Goal: Transaction & Acquisition: Purchase product/service

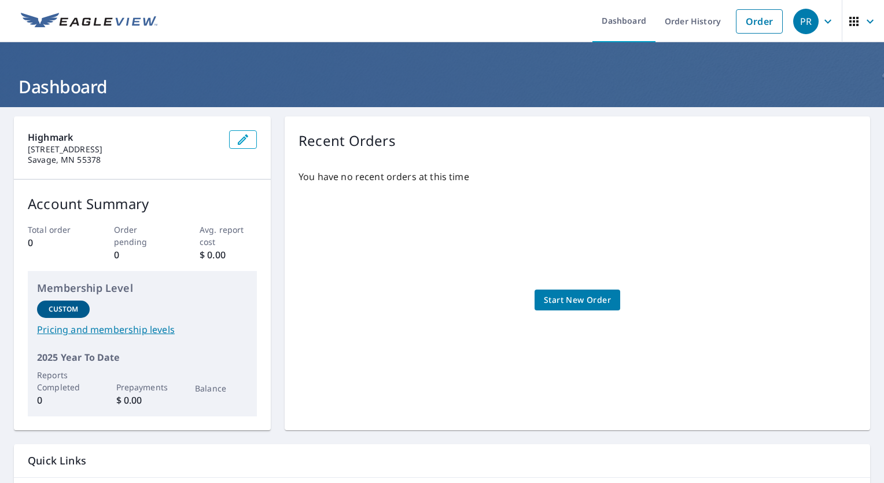
click at [558, 300] on span "Start New Order" at bounding box center [577, 300] width 67 height 14
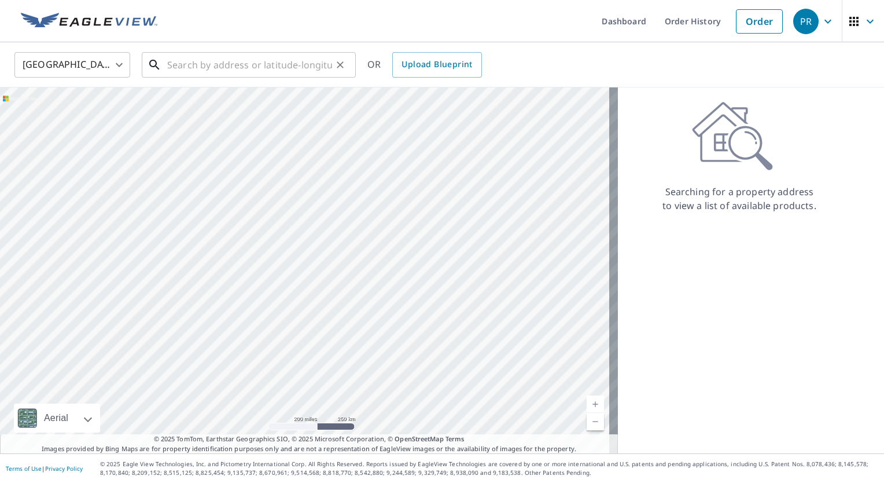
click at [235, 73] on input "text" at bounding box center [249, 65] width 165 height 32
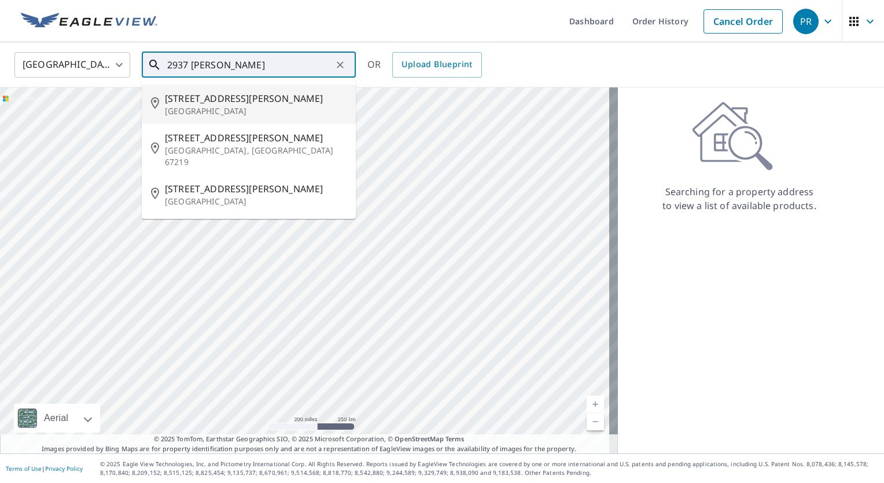
click at [224, 95] on span "[STREET_ADDRESS][PERSON_NAME]" at bounding box center [256, 98] width 182 height 14
type input "[STREET_ADDRESS][PERSON_NAME]"
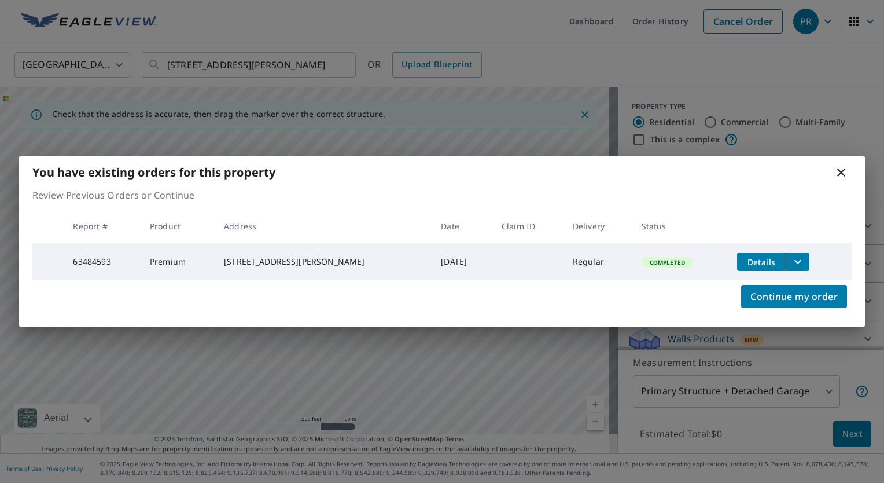
click at [753, 258] on span "Details" at bounding box center [761, 261] width 35 height 11
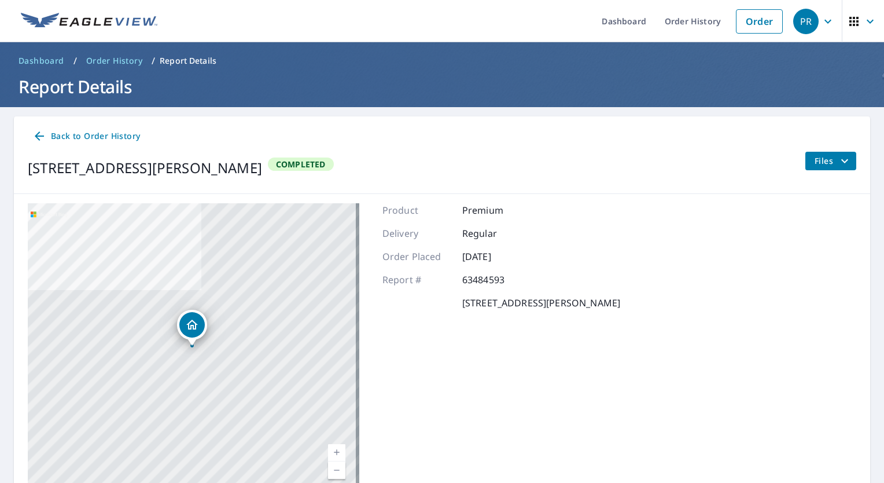
scroll to position [57, 0]
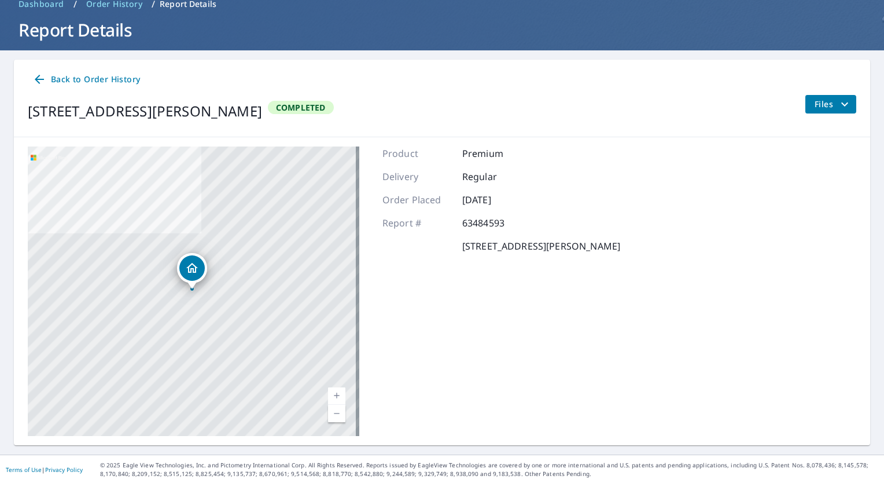
click at [838, 106] on icon "filesDropdownBtn-63484593" at bounding box center [845, 104] width 14 height 14
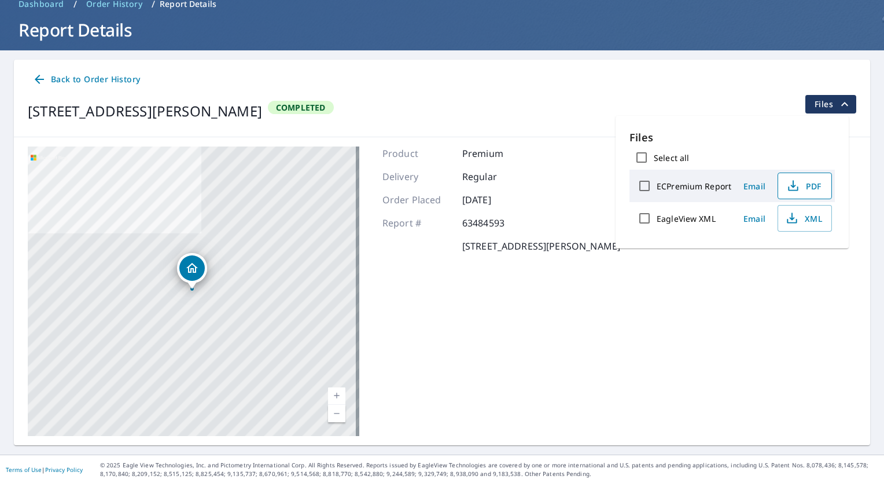
click at [796, 183] on icon "button" at bounding box center [793, 186] width 14 height 14
click at [826, 95] on button "Files" at bounding box center [831, 104] width 52 height 19
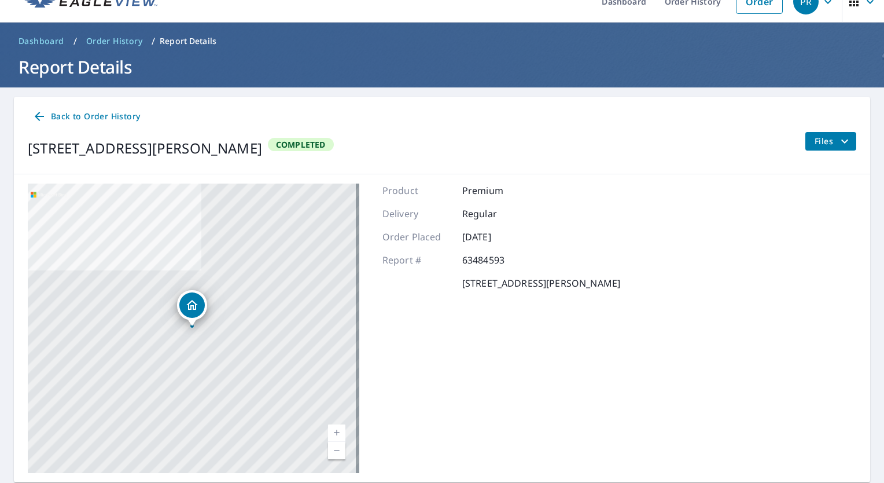
scroll to position [0, 0]
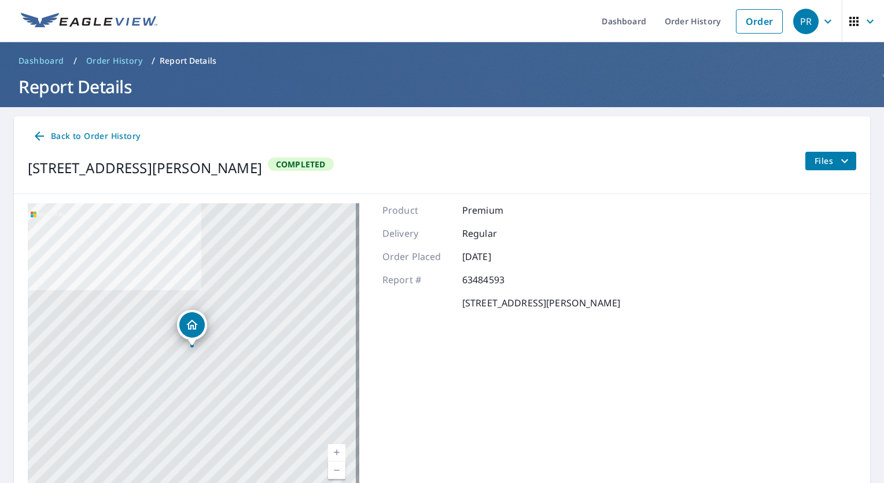
click at [105, 57] on span "Order History" at bounding box center [114, 61] width 56 height 12
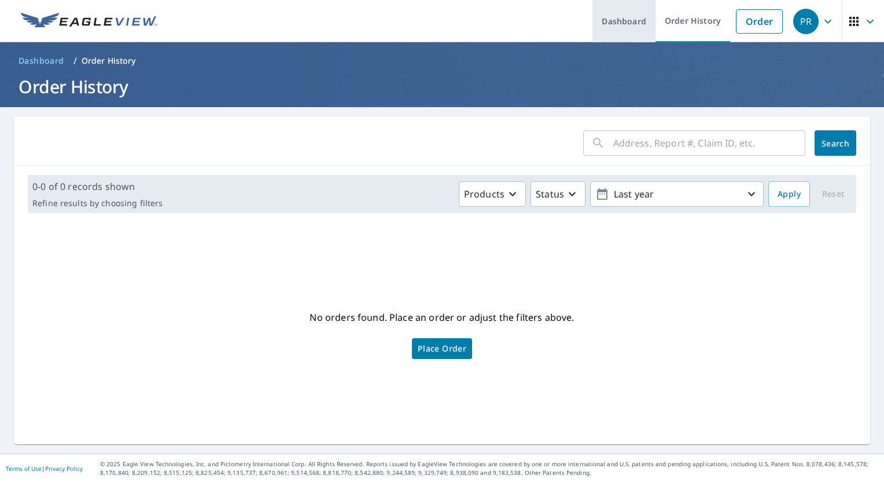
click at [609, 24] on link "Dashboard" at bounding box center [624, 21] width 63 height 42
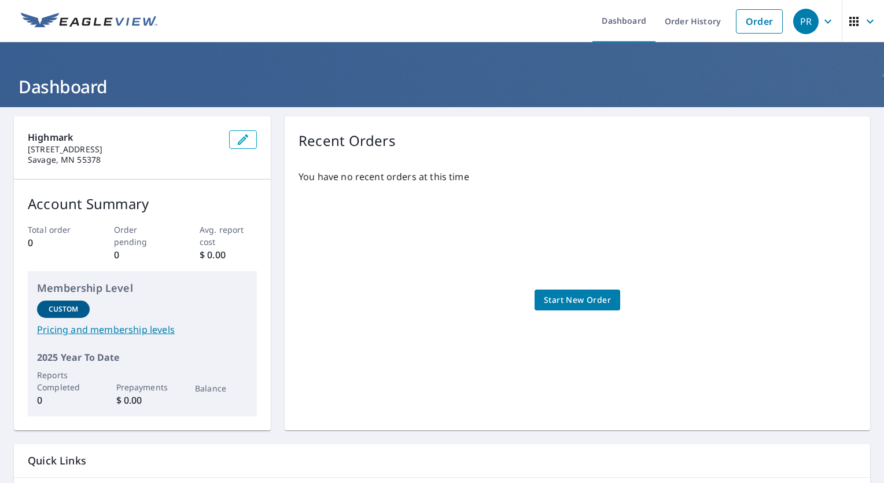
click at [580, 298] on span "Start New Order" at bounding box center [577, 300] width 67 height 14
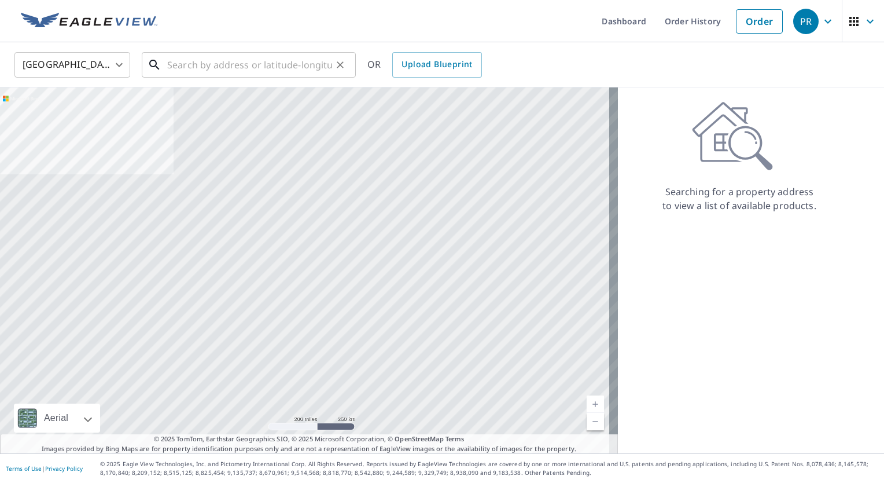
click at [255, 58] on input "text" at bounding box center [249, 65] width 165 height 32
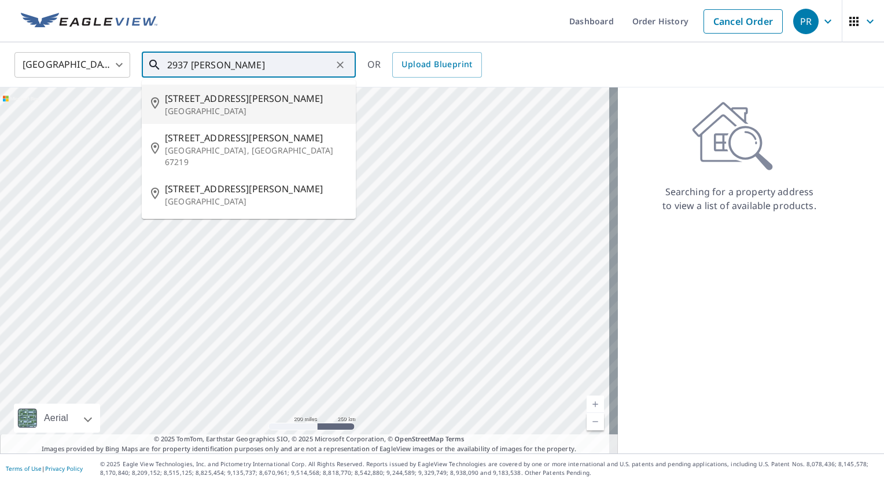
click at [230, 102] on span "[STREET_ADDRESS][PERSON_NAME]" at bounding box center [256, 98] width 182 height 14
type input "[STREET_ADDRESS][PERSON_NAME]"
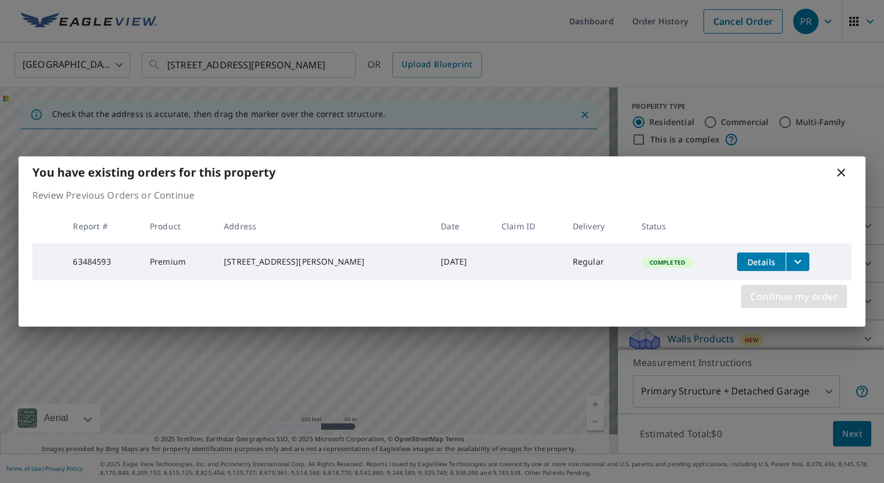
click at [773, 296] on span "Continue my order" at bounding box center [794, 296] width 87 height 16
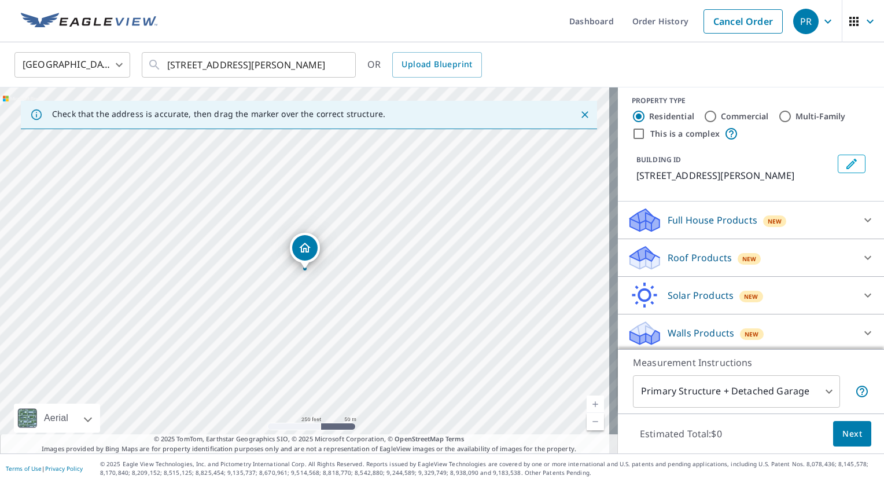
scroll to position [8, 0]
click at [854, 215] on div at bounding box center [868, 218] width 28 height 28
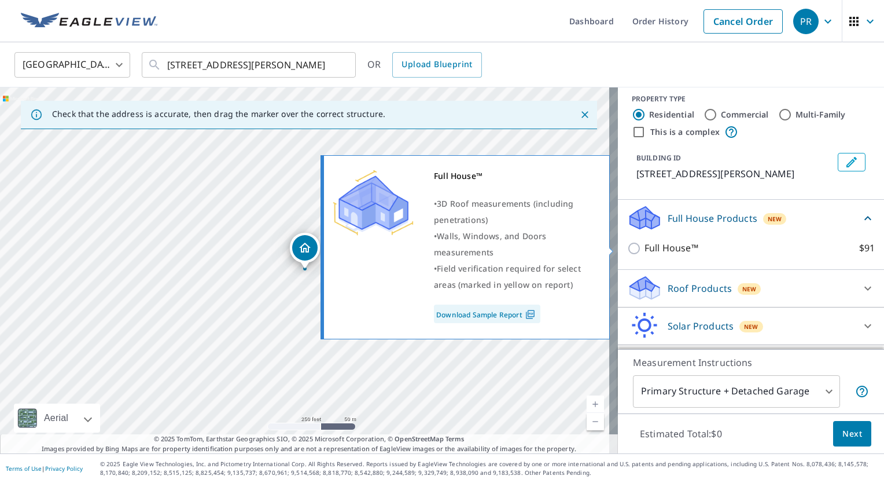
click at [627, 247] on input "Full House™ $91" at bounding box center [635, 248] width 17 height 14
checkbox input "true"
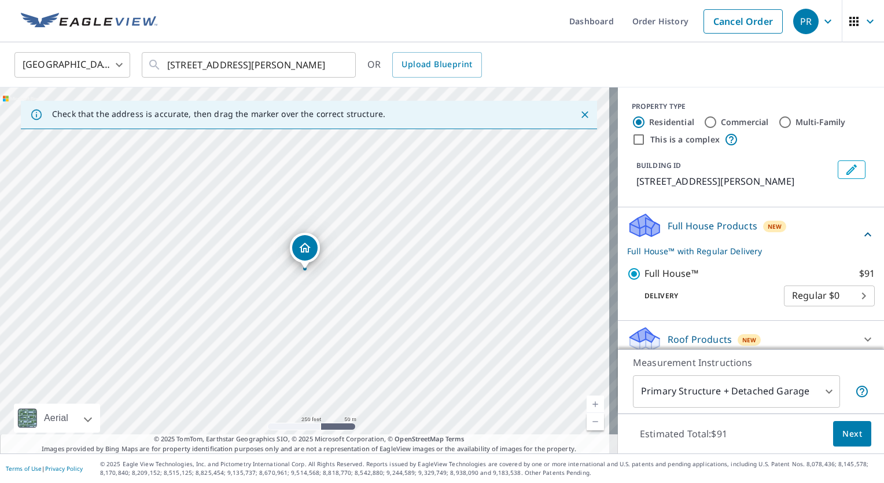
scroll to position [83, 0]
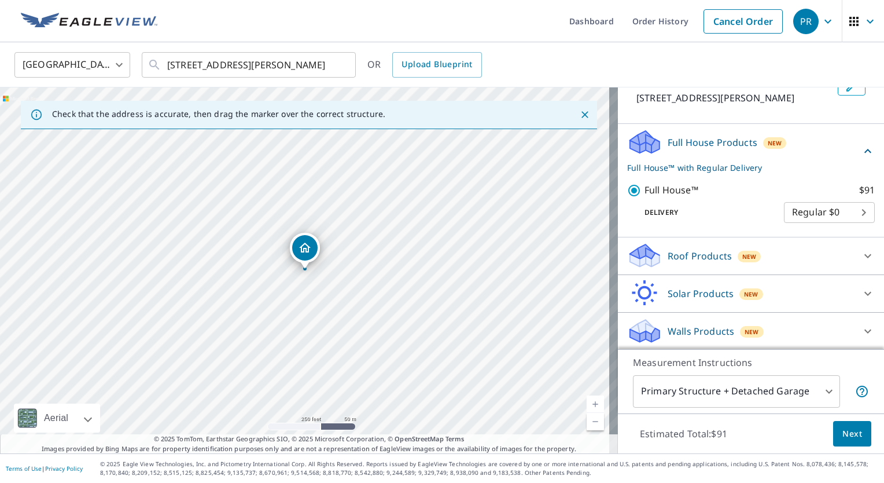
click at [827, 145] on div "Full House Products New Full House™ with Regular Delivery" at bounding box center [744, 150] width 234 height 45
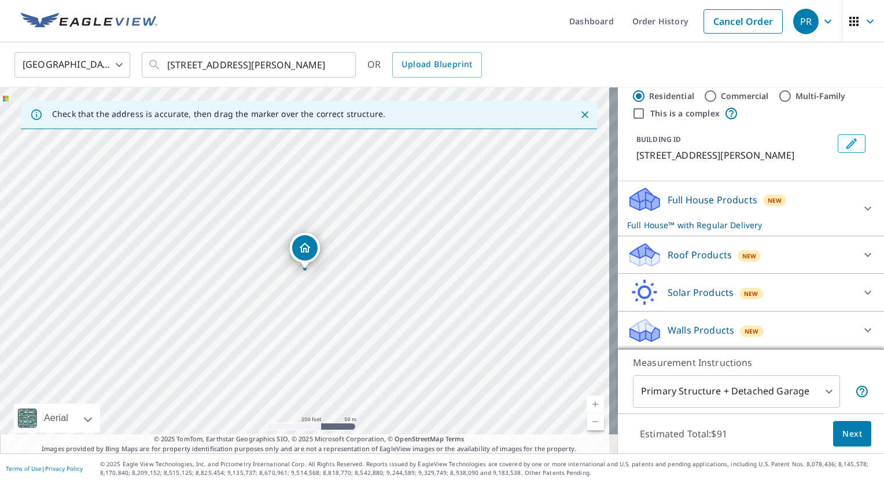
scroll to position [25, 0]
click at [675, 258] on p "Roof Products" at bounding box center [700, 256] width 64 height 14
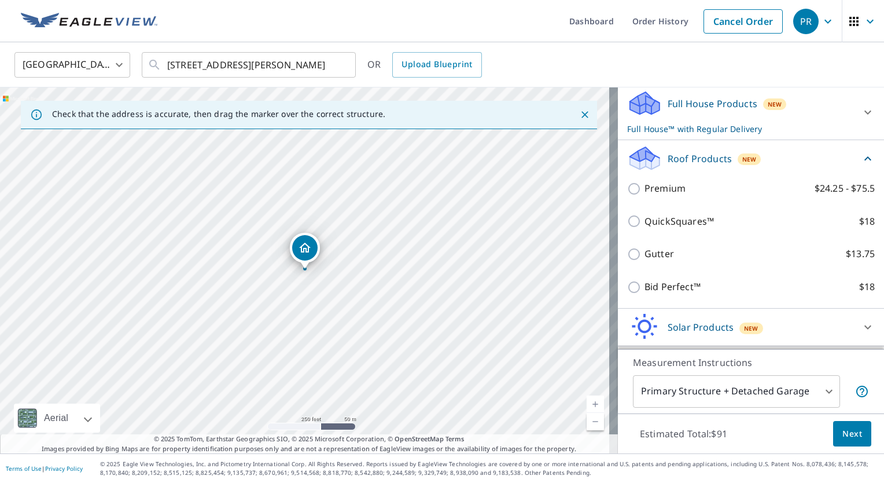
scroll to position [155, 0]
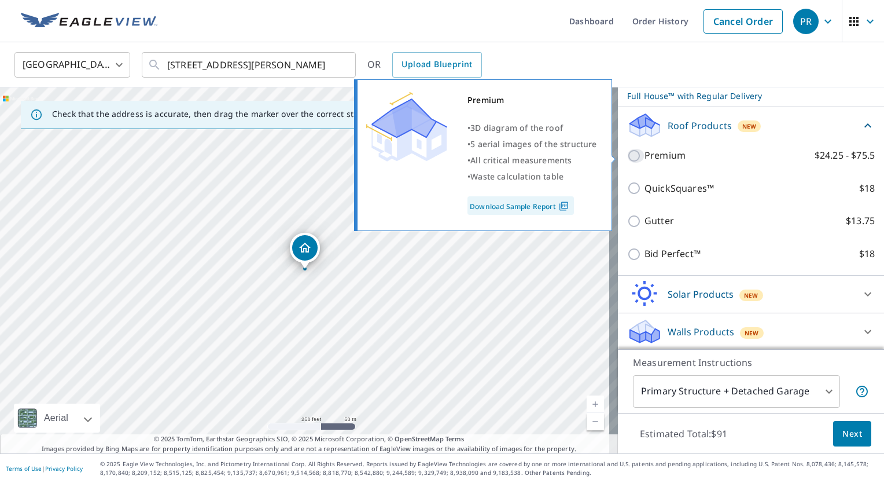
click at [628, 156] on input "Premium $24.25 - $75.5" at bounding box center [635, 156] width 17 height 14
checkbox input "true"
checkbox input "false"
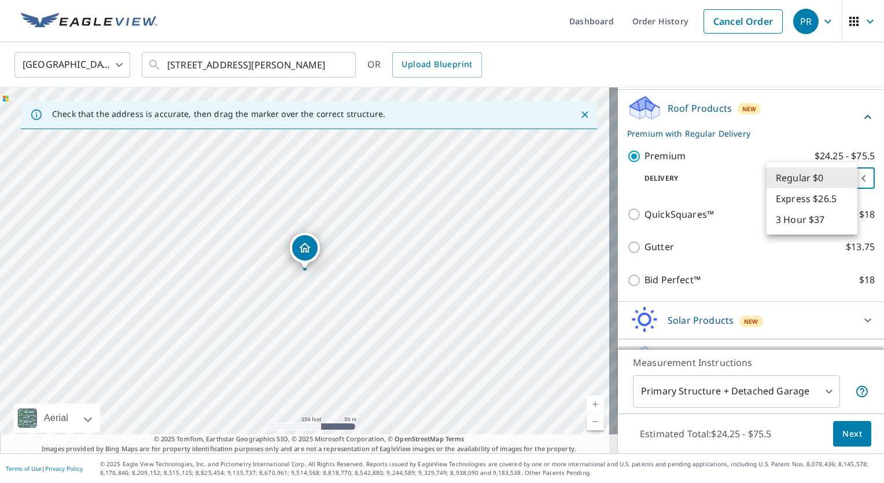
click at [819, 177] on body "PR PR Dashboard Order History Cancel Order PR United States US ​ 2937 Fairchild…" at bounding box center [442, 241] width 884 height 483
click at [702, 180] on div at bounding box center [442, 241] width 884 height 483
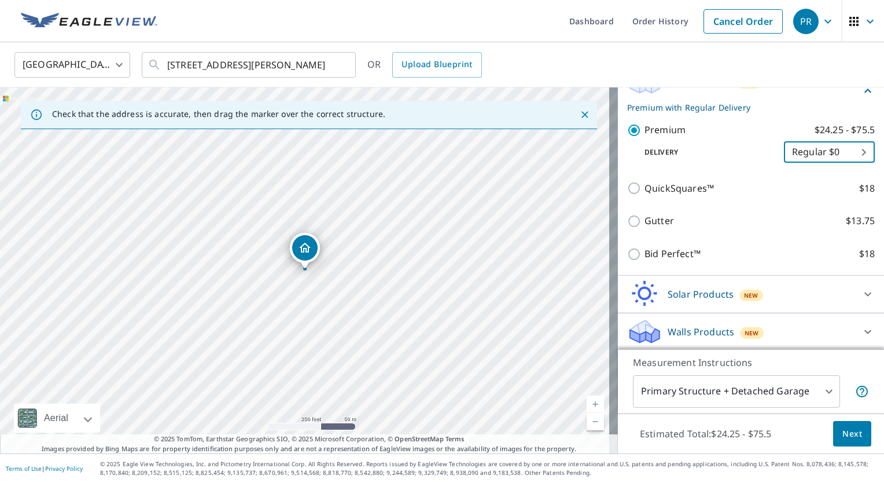
click at [772, 290] on div "Solar Products New" at bounding box center [740, 293] width 227 height 27
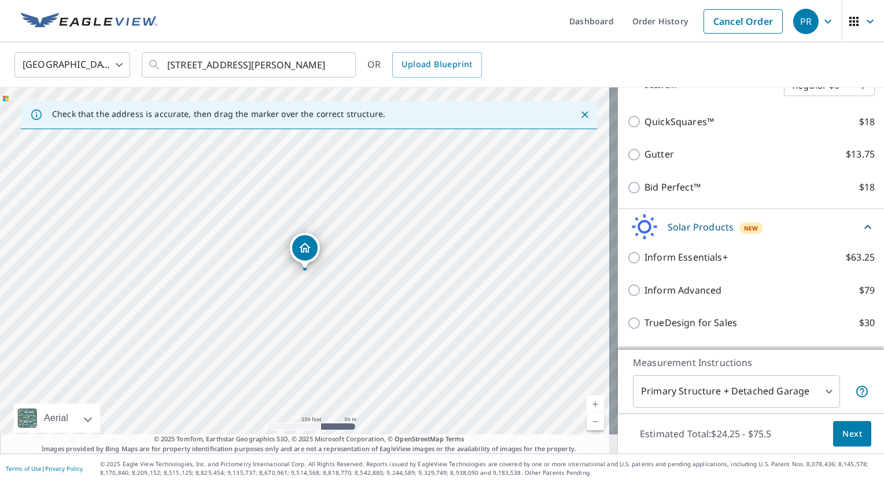
scroll to position [311, 0]
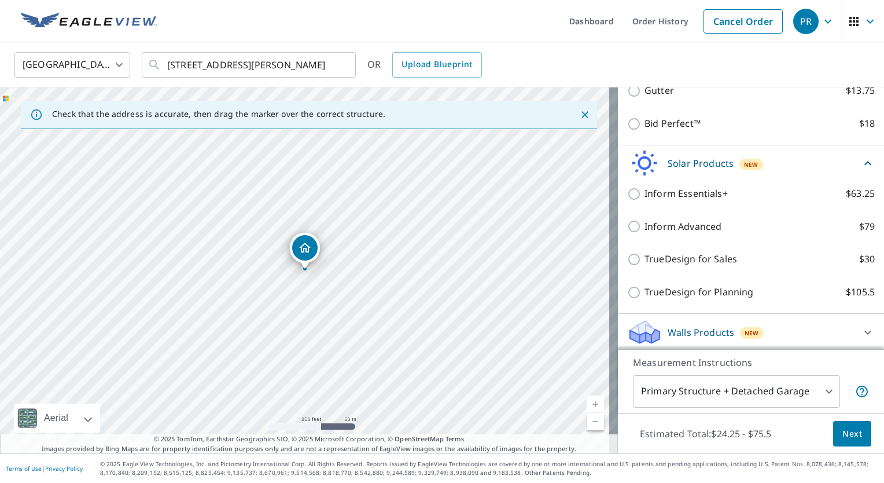
click at [765, 163] on div "Solar Products New" at bounding box center [744, 163] width 234 height 27
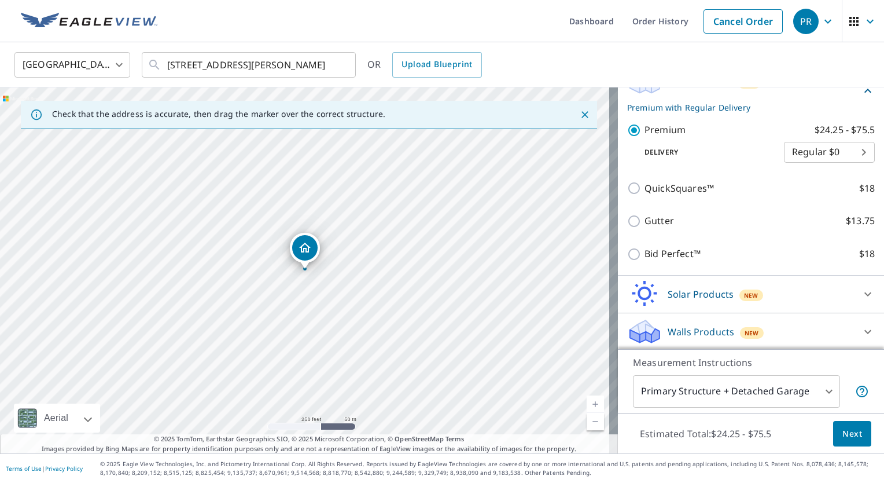
click at [697, 332] on p "Walls Products" at bounding box center [701, 332] width 67 height 14
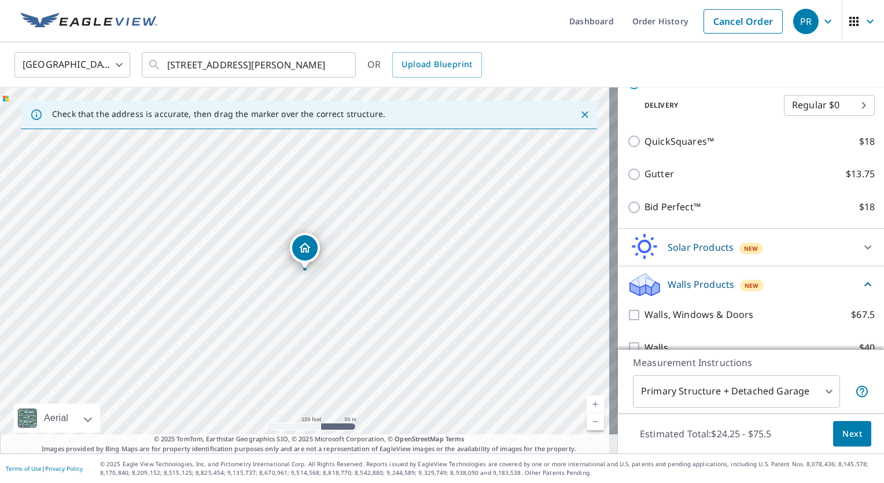
scroll to position [246, 0]
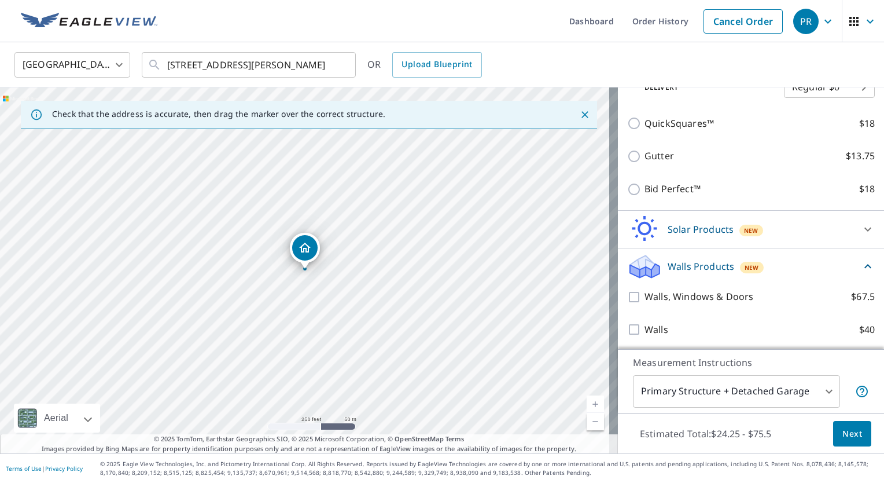
click at [669, 263] on p "Walls Products" at bounding box center [701, 266] width 67 height 14
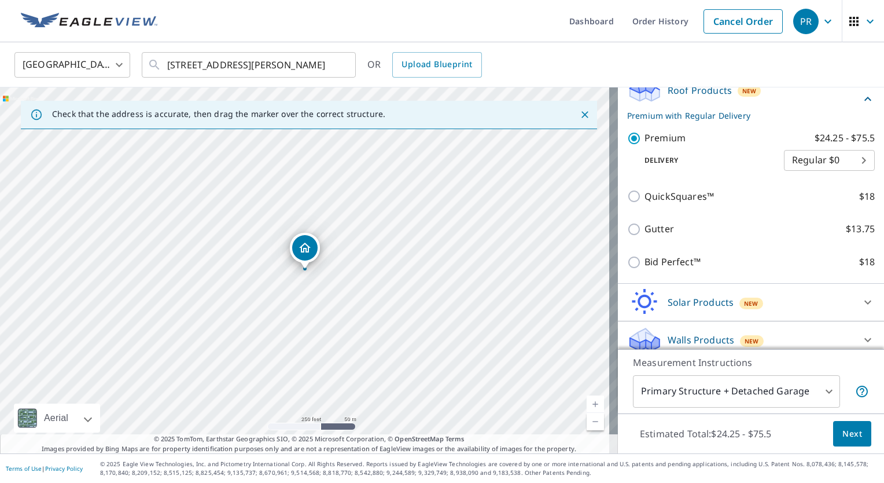
scroll to position [181, 0]
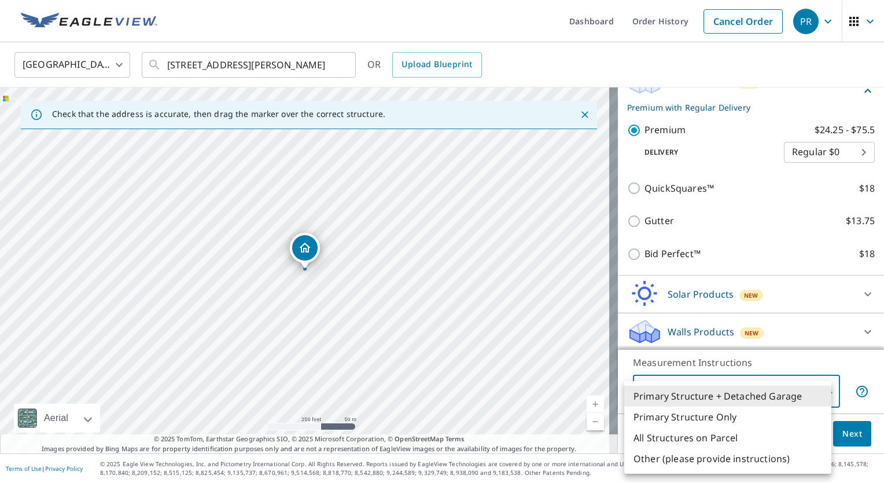
click at [812, 392] on body "PR PR Dashboard Order History Cancel Order PR United States US ​ 2937 Fairchild…" at bounding box center [442, 241] width 884 height 483
click at [698, 442] on li "All Structures on Parcel" at bounding box center [727, 437] width 207 height 21
type input "3"
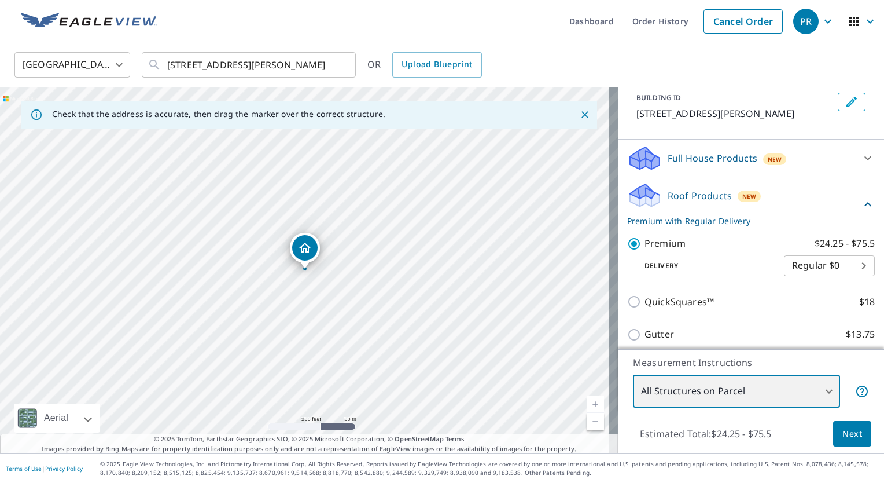
scroll to position [58, 0]
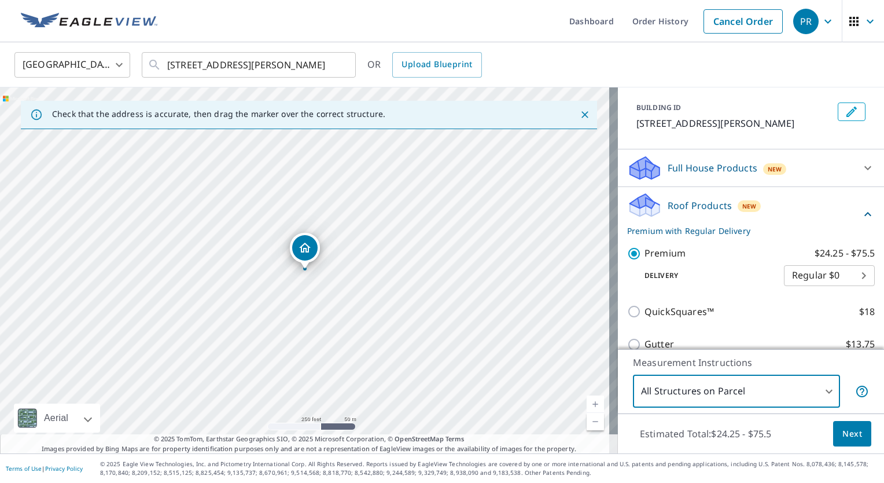
click at [785, 204] on div "Roof Products New Premium with Regular Delivery" at bounding box center [744, 214] width 234 height 45
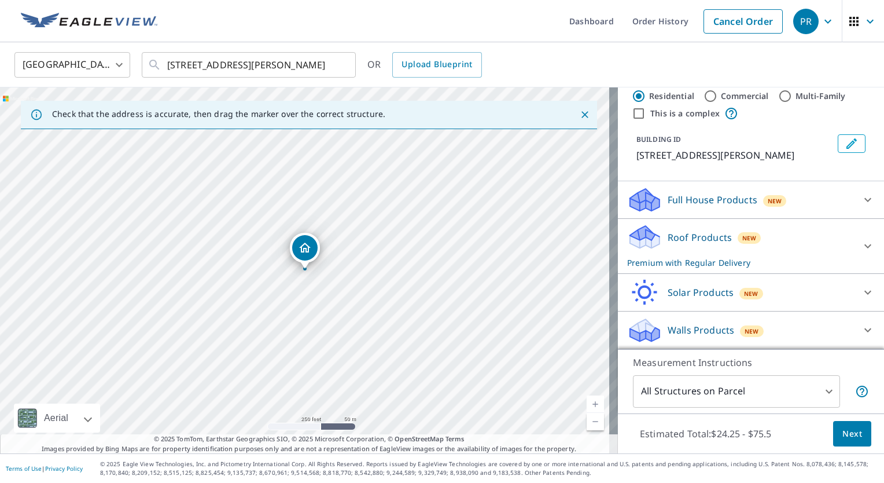
scroll to position [25, 0]
click at [843, 432] on span "Next" at bounding box center [853, 433] width 20 height 14
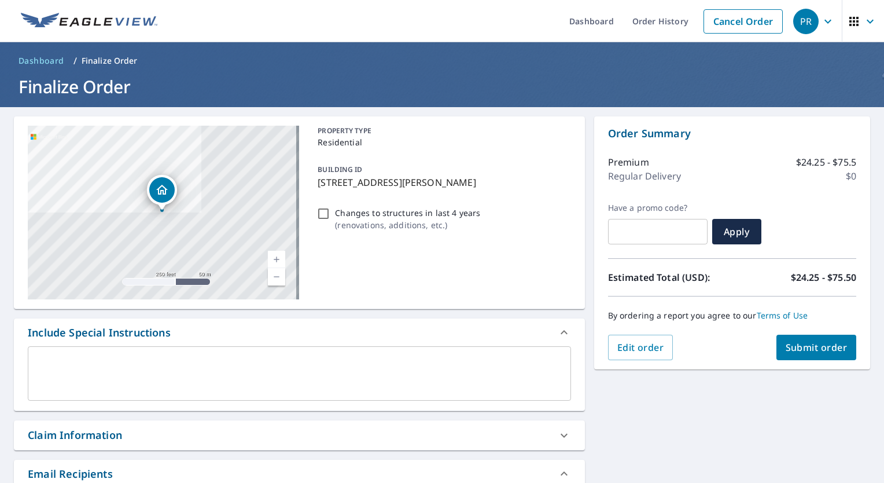
click at [322, 213] on input "Changes to structures in last 4 years ( renovations, additions, etc. )" at bounding box center [324, 214] width 14 height 14
checkbox input "true"
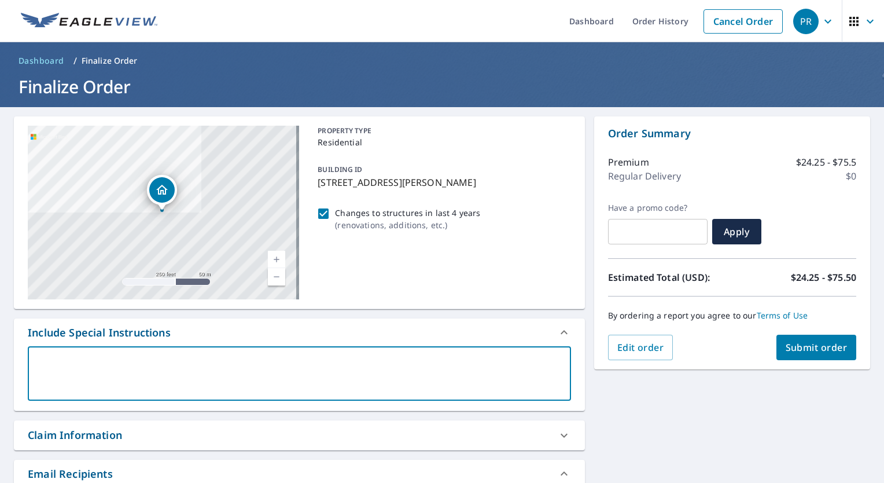
click at [158, 357] on textarea at bounding box center [299, 373] width 527 height 33
type textarea "S"
type textarea "x"
type textarea "Sh"
type textarea "x"
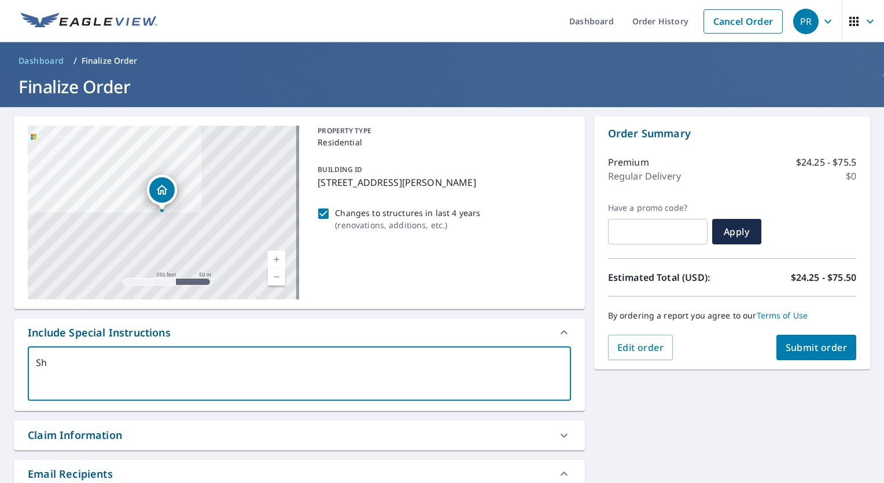
type textarea "She"
type textarea "x"
type textarea "Shed"
type textarea "x"
type textarea "Shed"
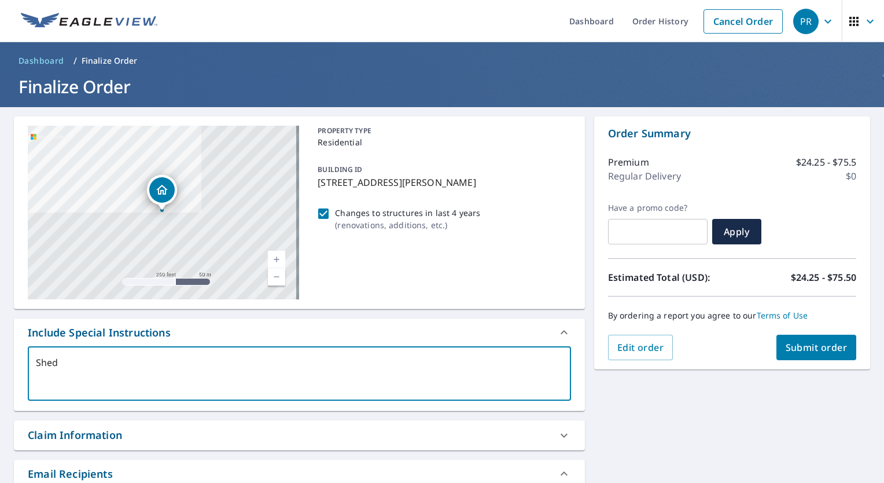
type textarea "x"
type textarea "Shed i"
type textarea "x"
type textarea "Shed in"
type textarea "x"
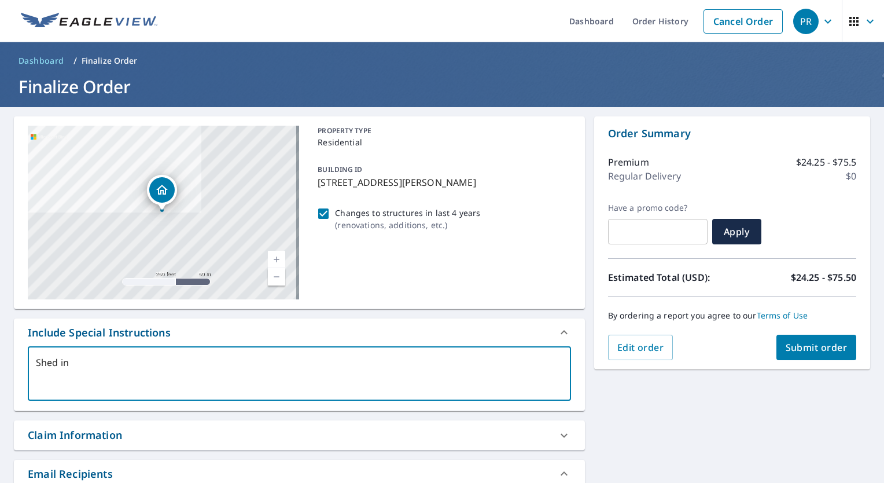
type textarea "Shed in"
type textarea "x"
type textarea "Shed in t"
type textarea "x"
type textarea "Shed in th"
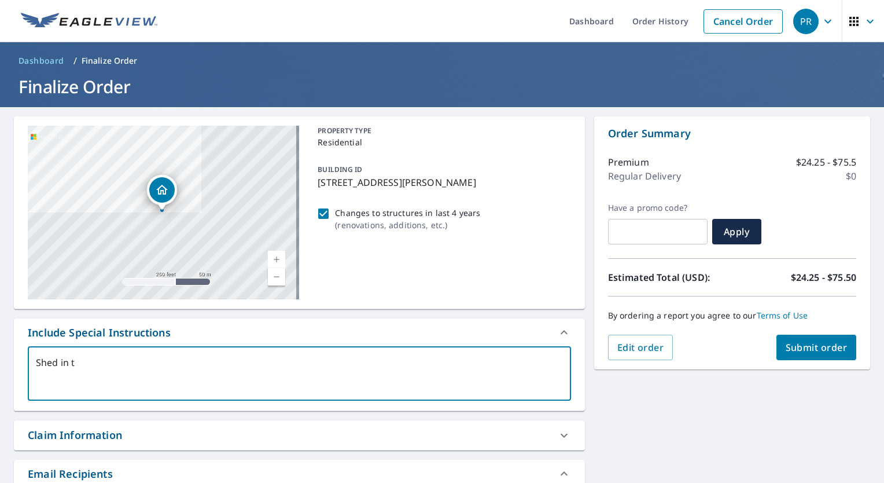
type textarea "x"
type textarea "Shed in the"
type textarea "x"
type textarea "Shed in the"
type textarea "x"
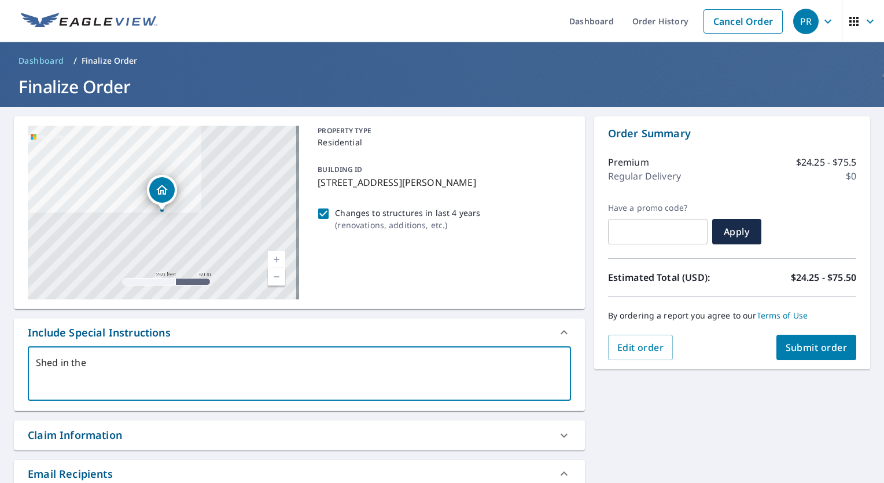
type textarea "Shed in the b"
type textarea "x"
type textarea "Shed in the ba"
type textarea "x"
type textarea "Shed in the bakc"
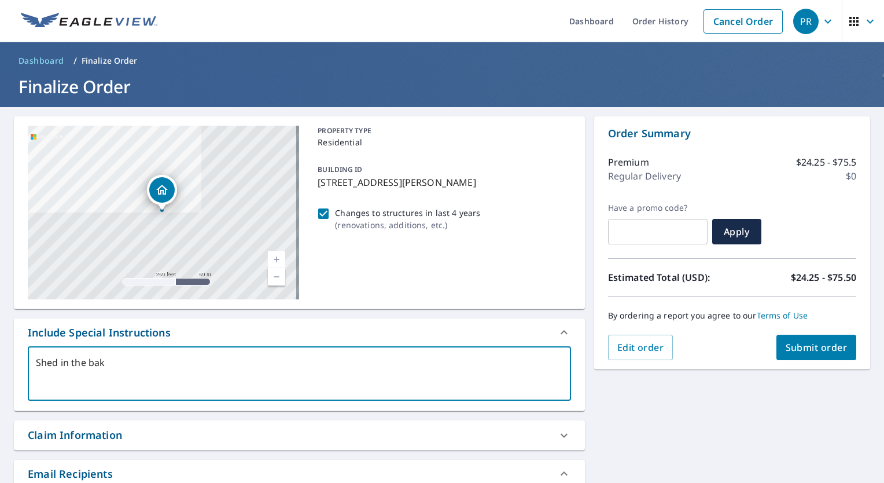
type textarea "x"
type textarea "Shed in the bak"
type textarea "x"
type textarea "Shed in the ba"
type textarea "x"
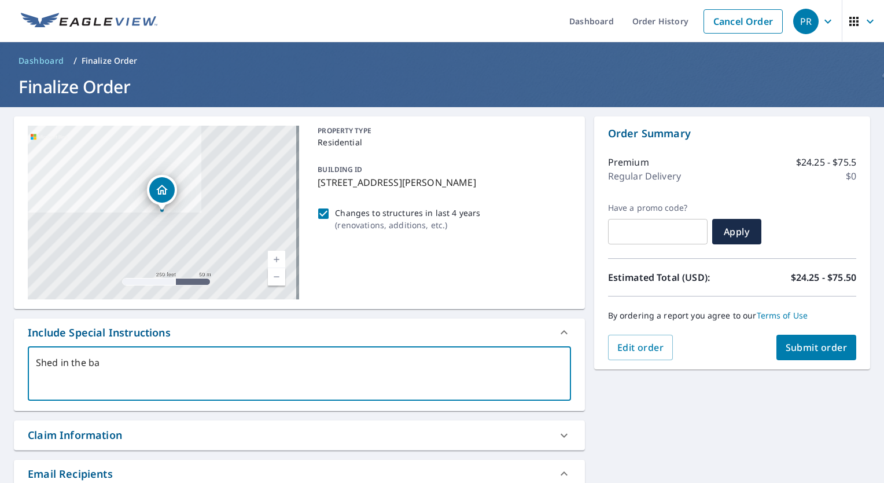
type textarea "Shed in the bac"
type textarea "x"
type textarea "Shed in the back"
type textarea "x"
type textarea "Shed in the backya"
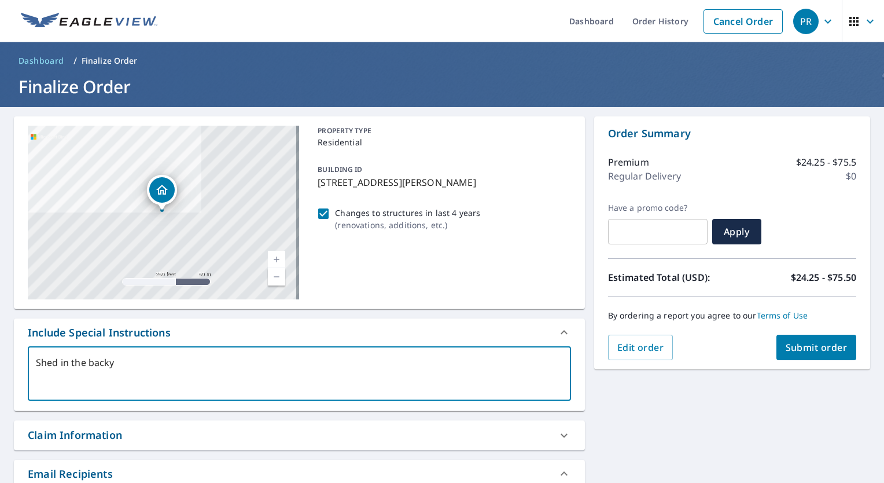
type textarea "x"
type textarea "Shed in the backyar"
type textarea "x"
type textarea "Shed in the backyard"
type textarea "x"
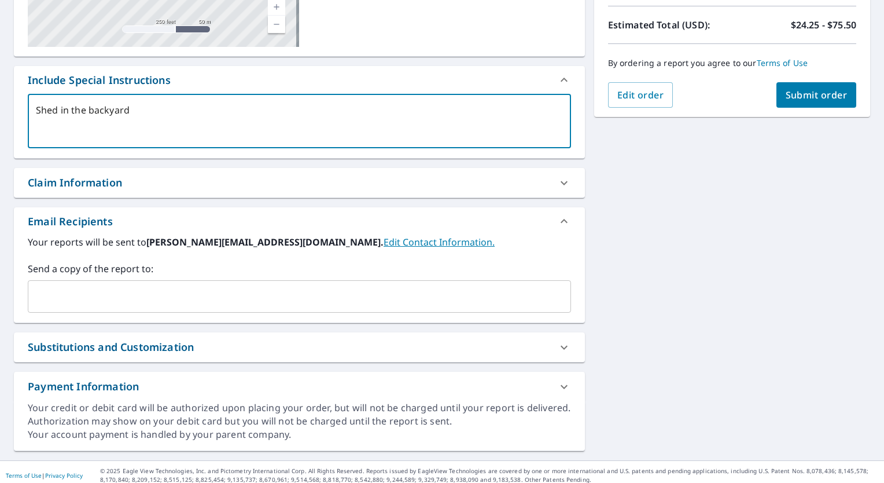
scroll to position [258, 0]
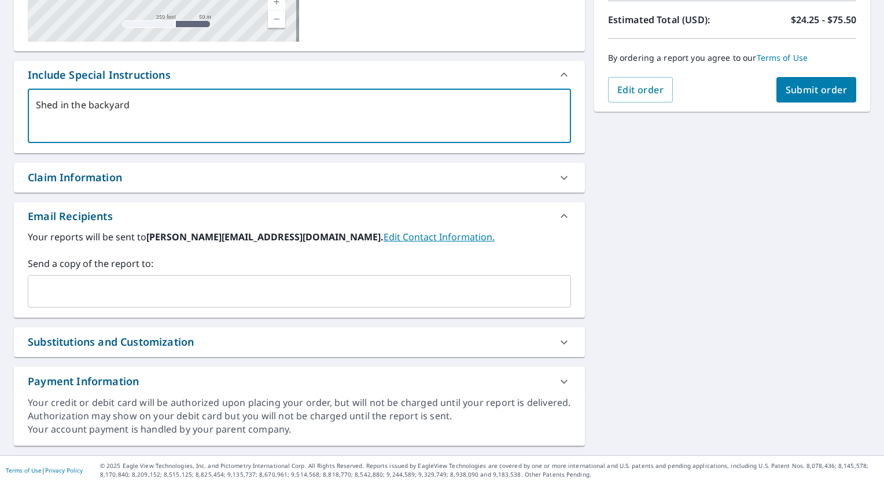
type textarea "Shed in the backyard"
click at [158, 176] on div "Claim Information" at bounding box center [289, 178] width 523 height 16
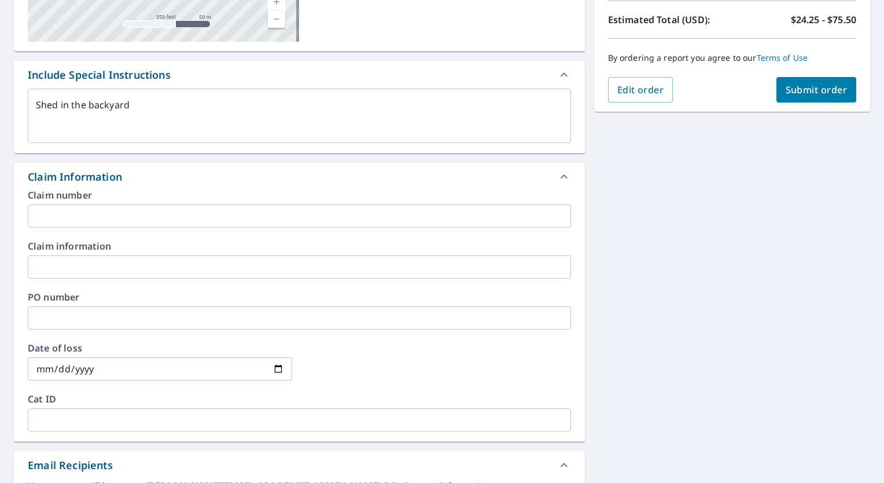
click at [158, 176] on div "Claim Information" at bounding box center [289, 177] width 523 height 16
type textarea "x"
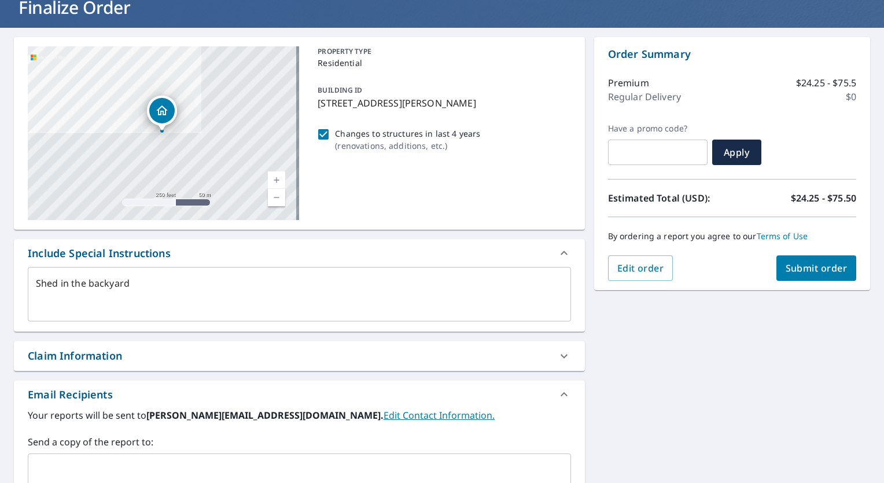
scroll to position [0, 0]
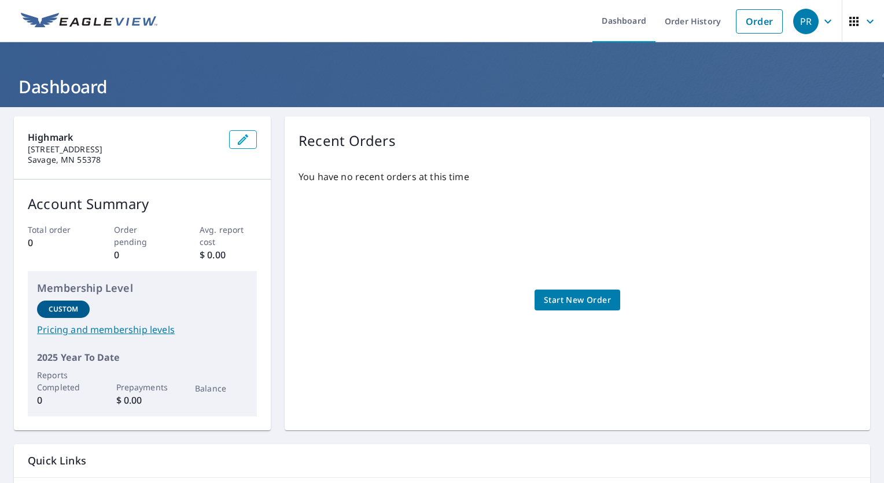
click at [553, 295] on span "Start New Order" at bounding box center [577, 300] width 67 height 14
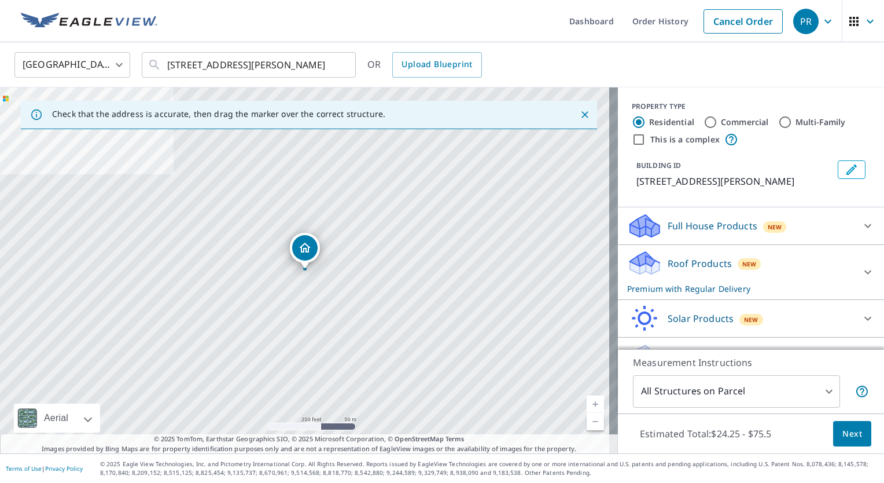
click at [683, 73] on div "[GEOGRAPHIC_DATA] [GEOGRAPHIC_DATA] ​ [STREET_ADDRESS][PERSON_NAME] ​ OR Upload…" at bounding box center [438, 64] width 865 height 27
click at [252, 72] on input "[STREET_ADDRESS][PERSON_NAME]" at bounding box center [249, 65] width 165 height 32
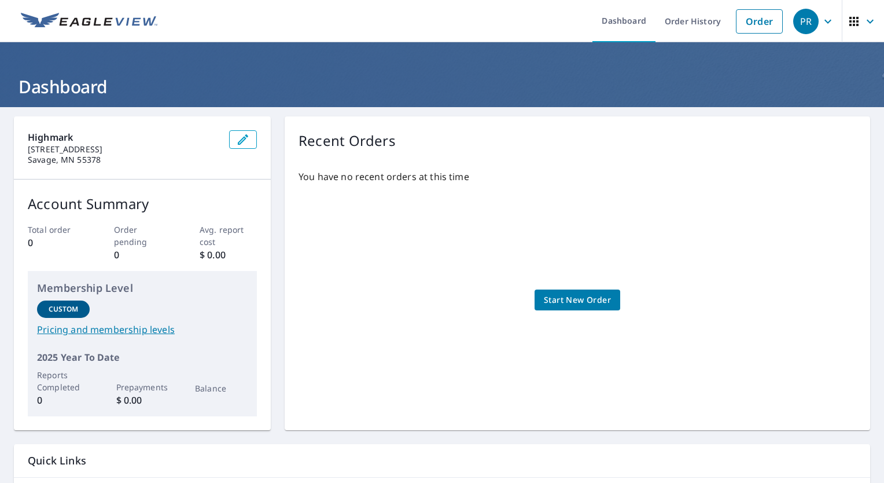
click at [602, 301] on span "Start New Order" at bounding box center [577, 300] width 67 height 14
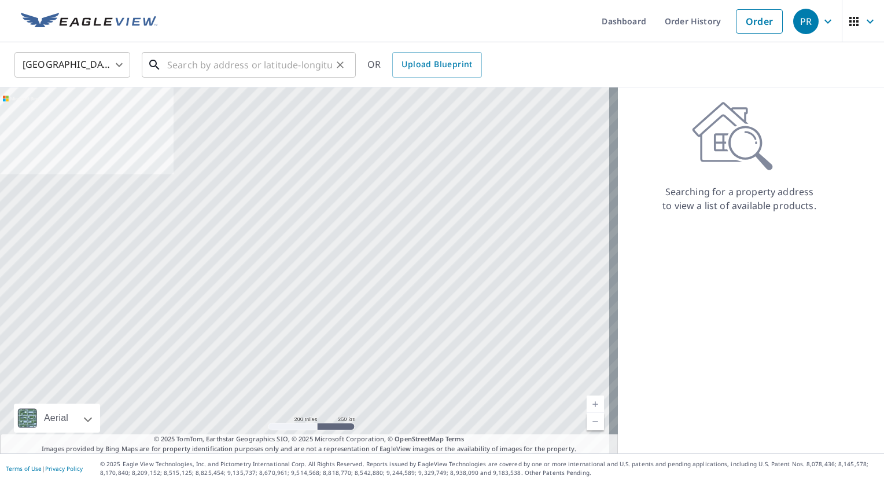
click at [254, 71] on input "text" at bounding box center [249, 65] width 165 height 32
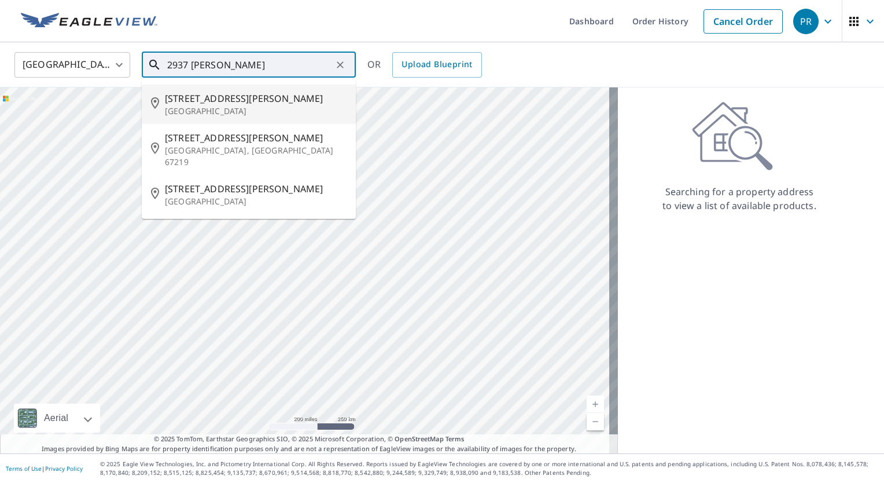
click at [237, 112] on p "[GEOGRAPHIC_DATA]" at bounding box center [256, 111] width 182 height 12
type input "[STREET_ADDRESS][PERSON_NAME]"
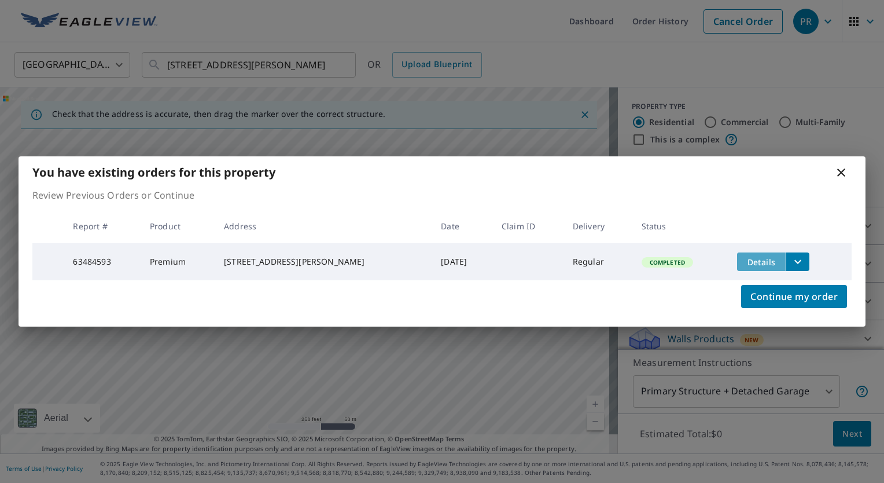
click at [744, 260] on span "Details" at bounding box center [761, 261] width 35 height 11
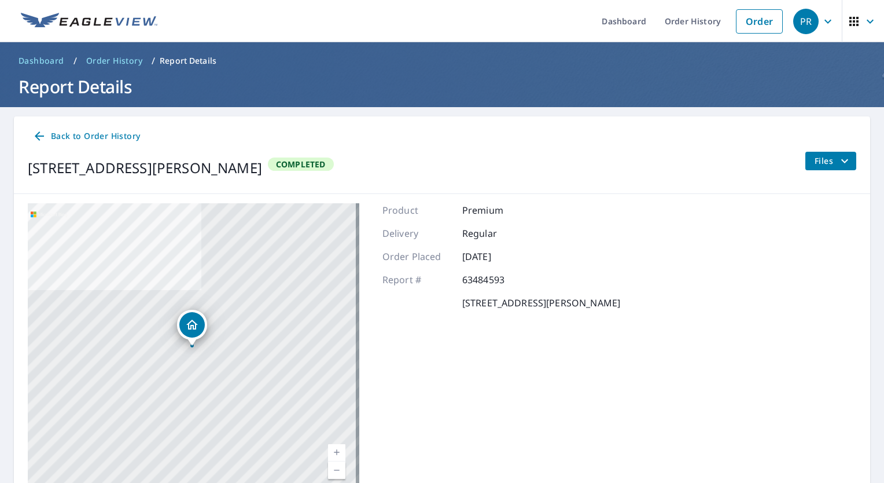
scroll to position [57, 0]
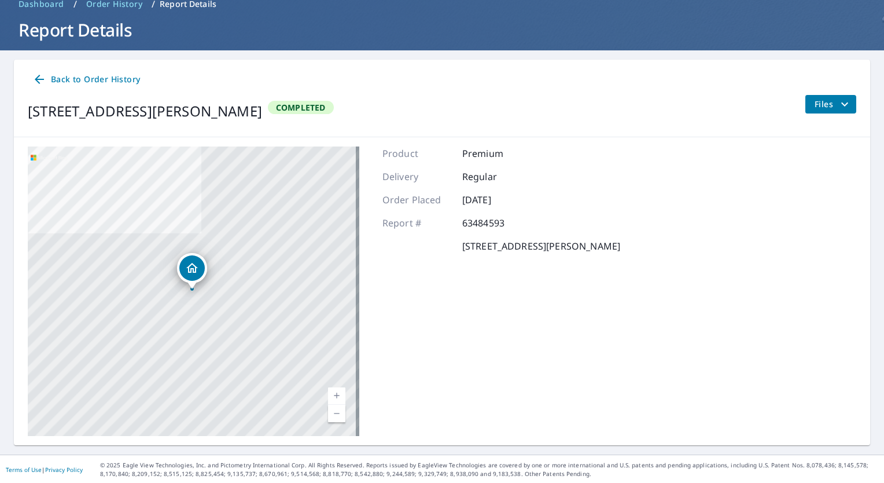
click at [840, 109] on icon "filesDropdownBtn-63484593" at bounding box center [845, 104] width 14 height 14
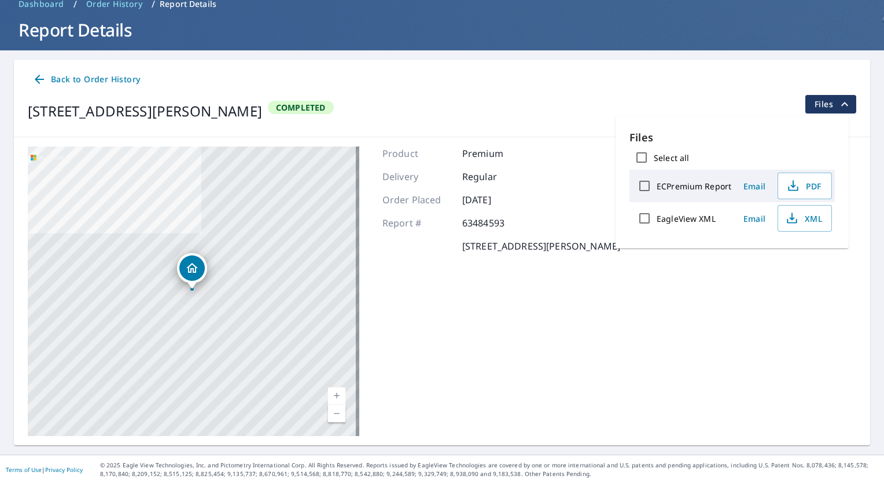
click at [573, 119] on div "[STREET_ADDRESS][PERSON_NAME] Completed Files" at bounding box center [442, 111] width 829 height 32
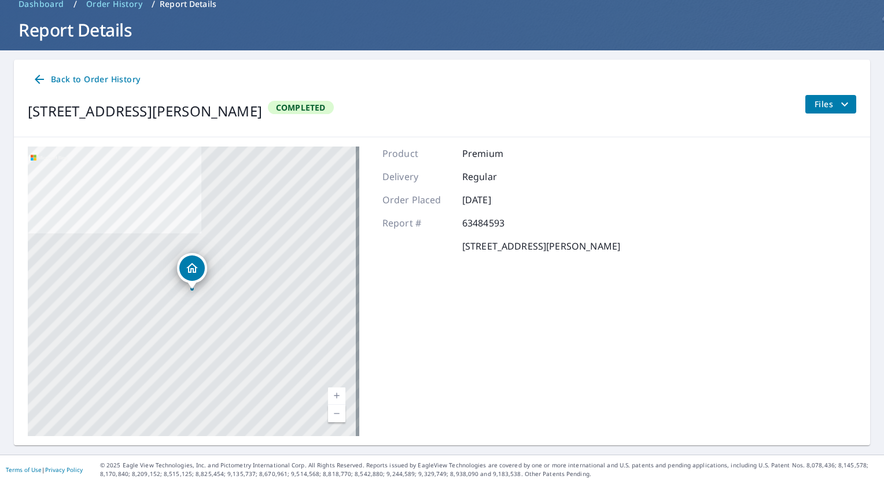
click at [199, 264] on div "Dropped pin, building 1, Residential property, 2937 Fairchild Ave Wayzata, MN 5…" at bounding box center [191, 267] width 25 height 25
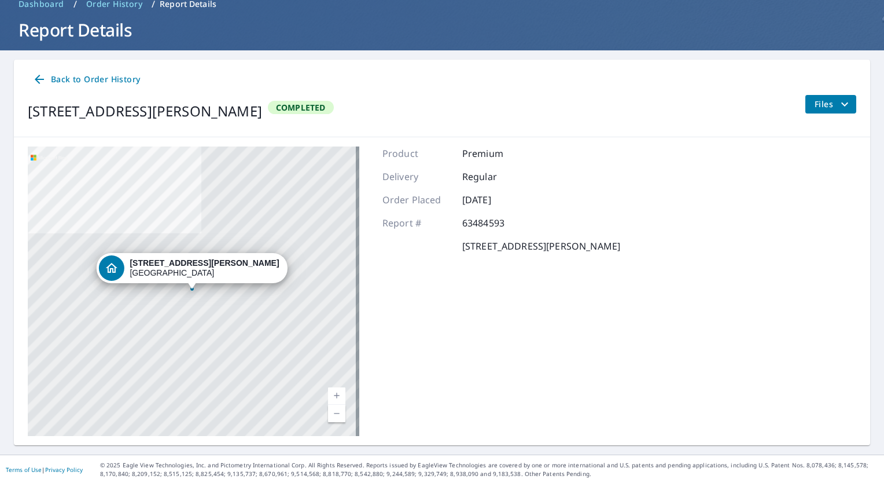
click at [335, 392] on link "Current Level 17, Zoom In" at bounding box center [336, 395] width 17 height 17
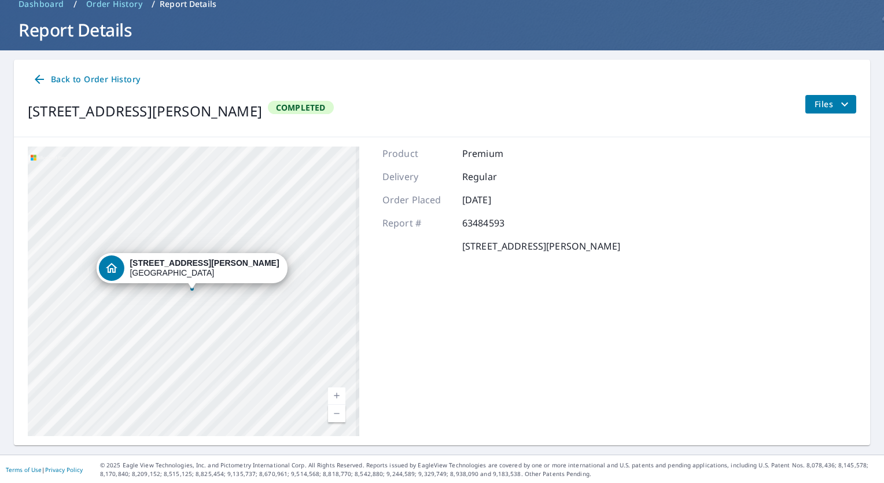
click at [335, 392] on link "Current Level 17, Zoom In" at bounding box center [336, 395] width 17 height 17
click at [335, 392] on link "Current Level 19, Zoom In" at bounding box center [336, 395] width 17 height 17
click at [220, 191] on div "[STREET_ADDRESS][PERSON_NAME]" at bounding box center [194, 290] width 332 height 289
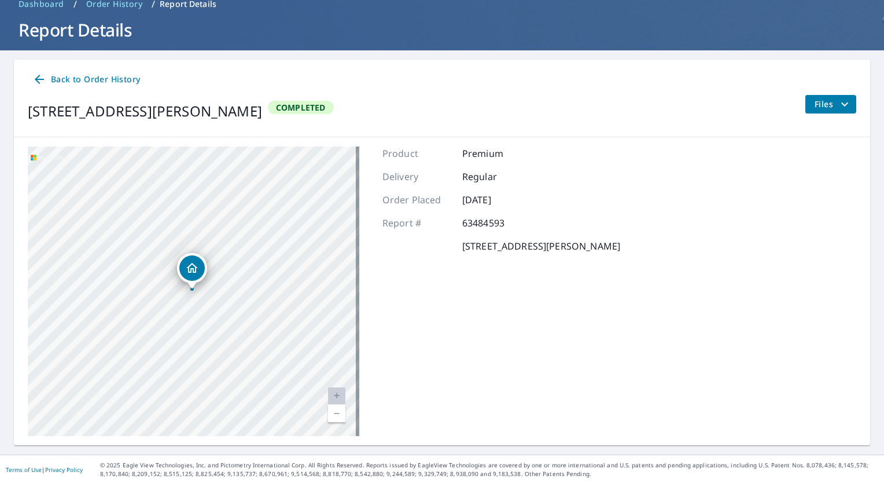
click at [495, 271] on div "Product Premium Delivery Regular Order Placed [DATE] Report # 63484593 [STREET_…" at bounding box center [502, 290] width 238 height 289
click at [829, 103] on span "Files" at bounding box center [833, 104] width 37 height 14
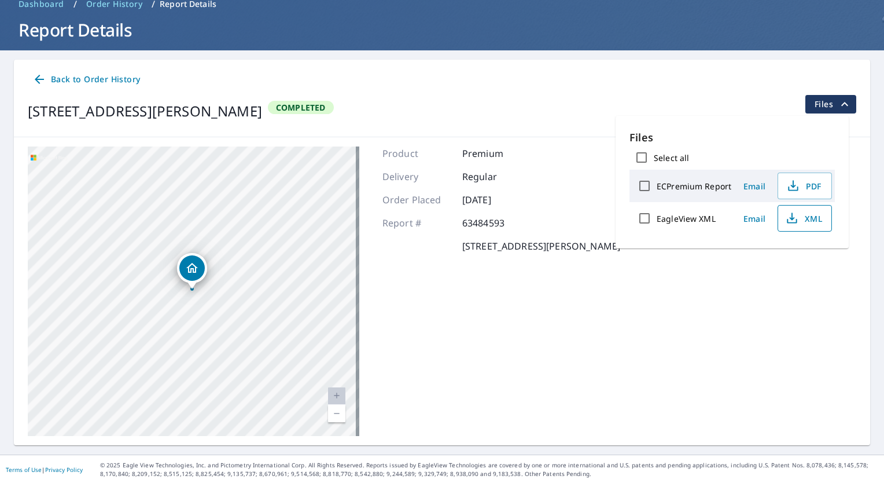
click at [799, 215] on span "XML" at bounding box center [803, 218] width 37 height 14
click at [838, 103] on icon "filesDropdownBtn-63484593" at bounding box center [845, 104] width 14 height 14
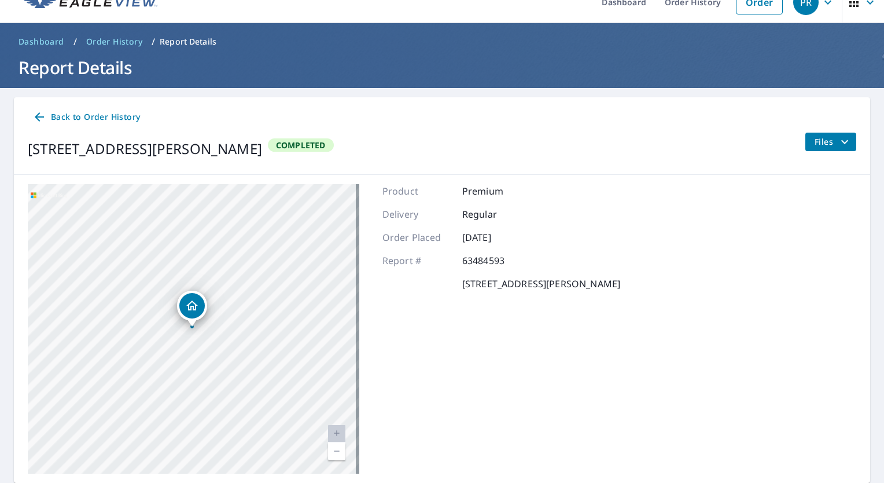
scroll to position [0, 0]
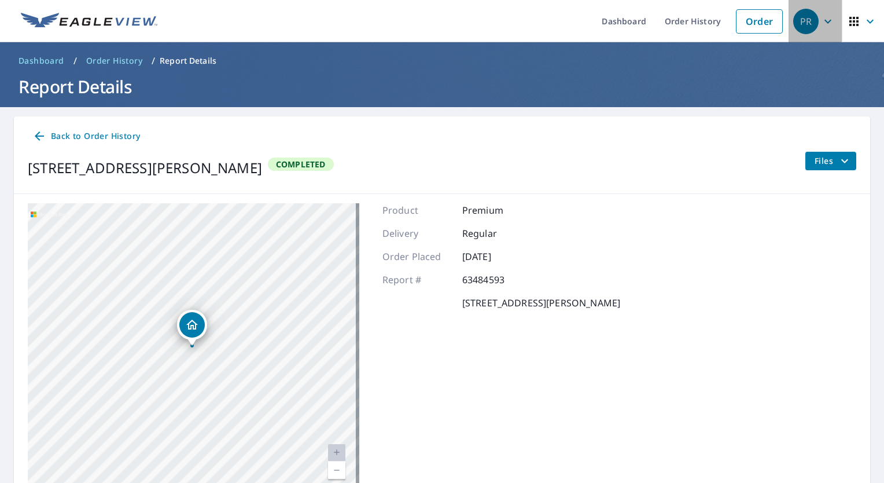
click at [825, 23] on icon "button" at bounding box center [828, 21] width 7 height 4
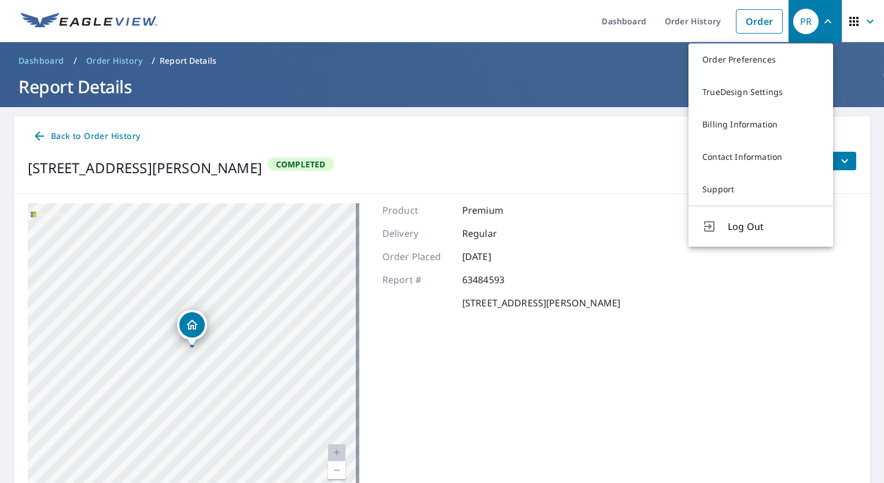
click at [488, 280] on p "63484593" at bounding box center [496, 280] width 69 height 14
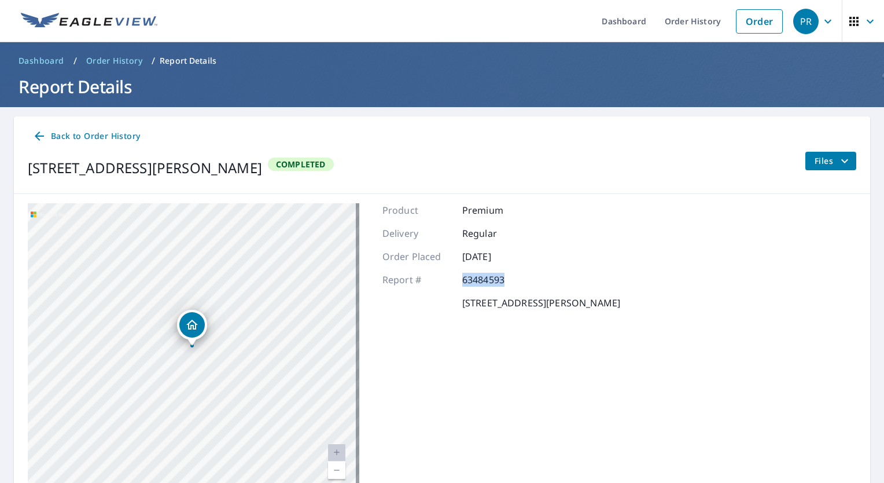
click at [488, 280] on p "63484593" at bounding box center [496, 280] width 69 height 14
copy p "63484593"
click at [821, 23] on icon "button" at bounding box center [828, 21] width 14 height 14
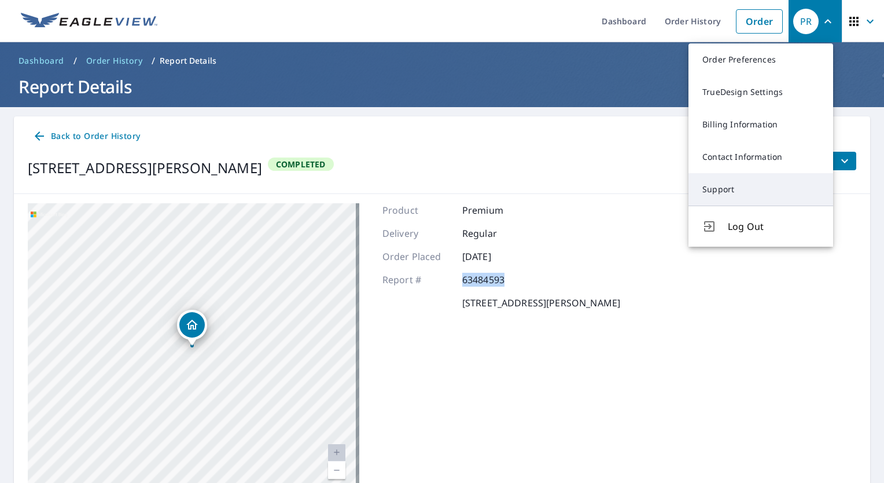
click at [733, 194] on link "Support" at bounding box center [761, 189] width 145 height 32
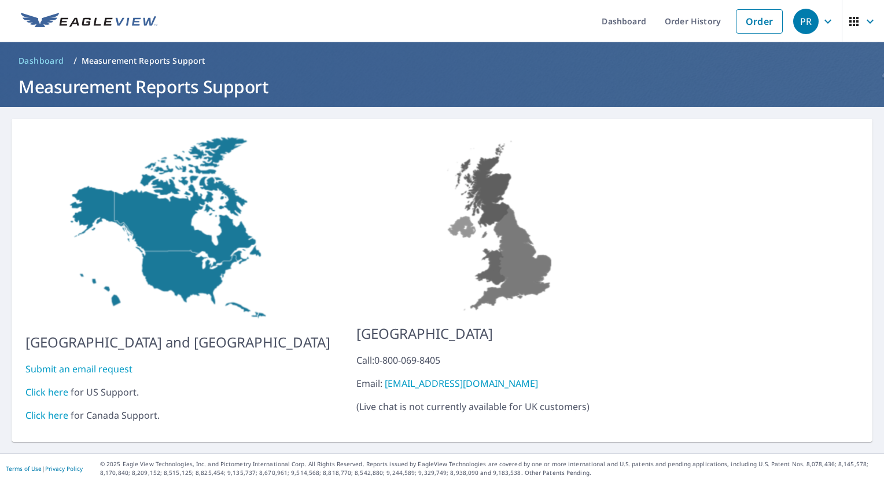
click at [96, 362] on link "Submit an email request" at bounding box center [78, 368] width 107 height 13
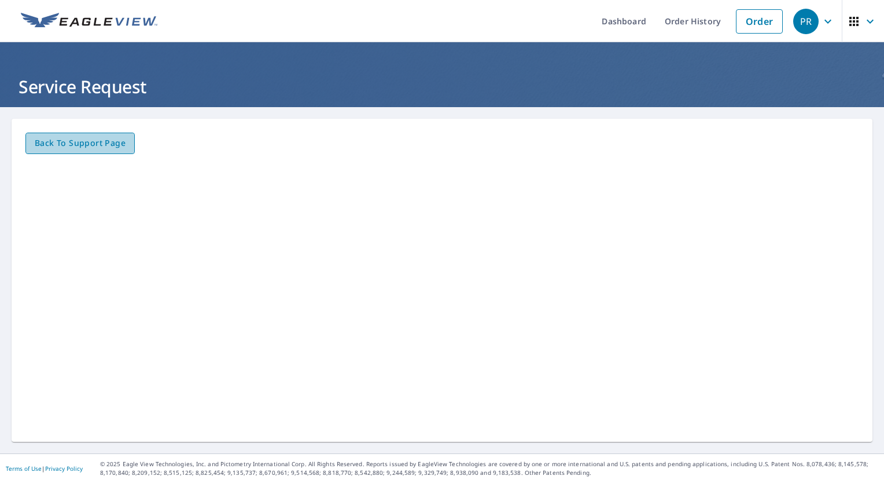
click at [120, 146] on span "Back to Support page" at bounding box center [80, 143] width 91 height 14
